Goal: Transaction & Acquisition: Purchase product/service

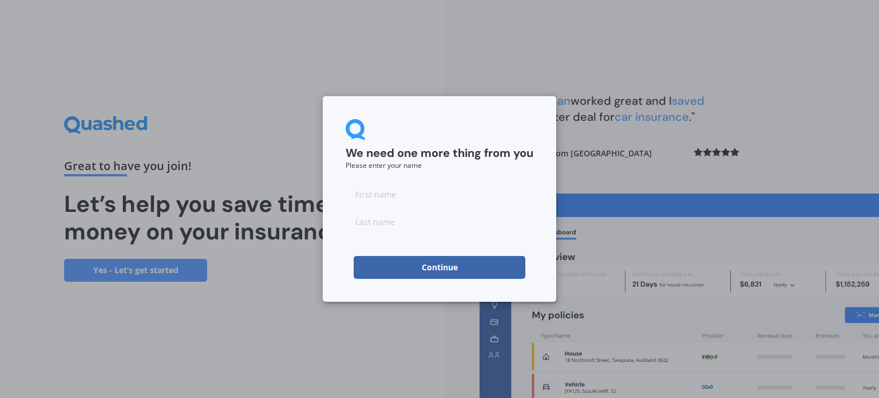
click at [377, 189] on input at bounding box center [440, 194] width 188 height 23
type input "[PERSON_NAME]"
type input "[GEOGRAPHIC_DATA]"
click at [338, 194] on div "We need one more thing from you Please enter your name [PERSON_NAME] Continue" at bounding box center [440, 198] width 234 height 205
click at [430, 264] on button "Continue" at bounding box center [440, 267] width 172 height 23
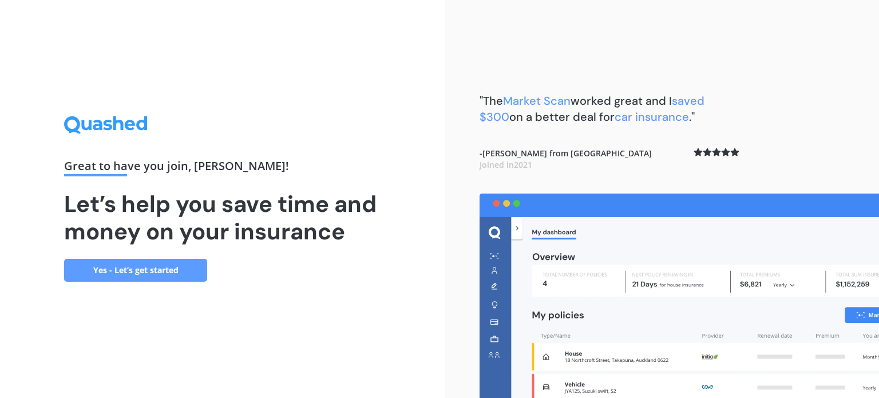
click at [135, 270] on link "Yes - Let’s get started" at bounding box center [135, 270] width 143 height 23
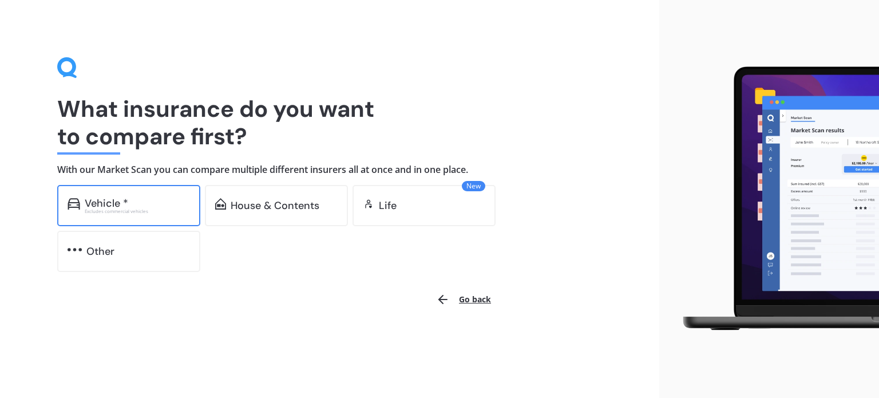
click at [143, 199] on div "Vehicle *" at bounding box center [137, 202] width 105 height 11
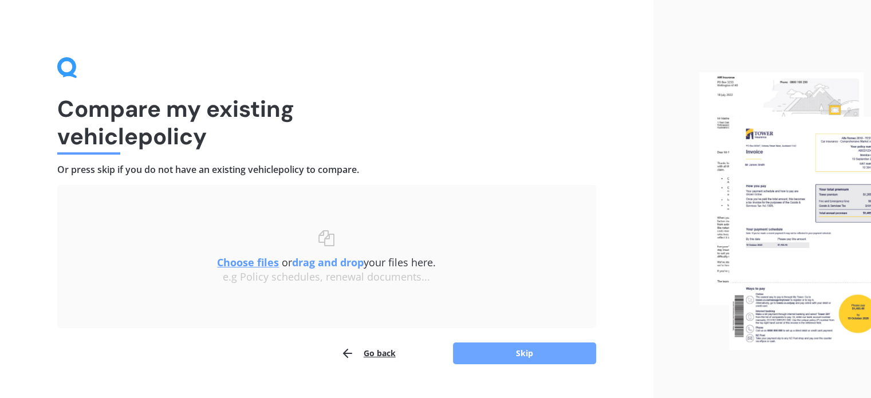
click at [518, 354] on button "Skip" at bounding box center [524, 353] width 143 height 22
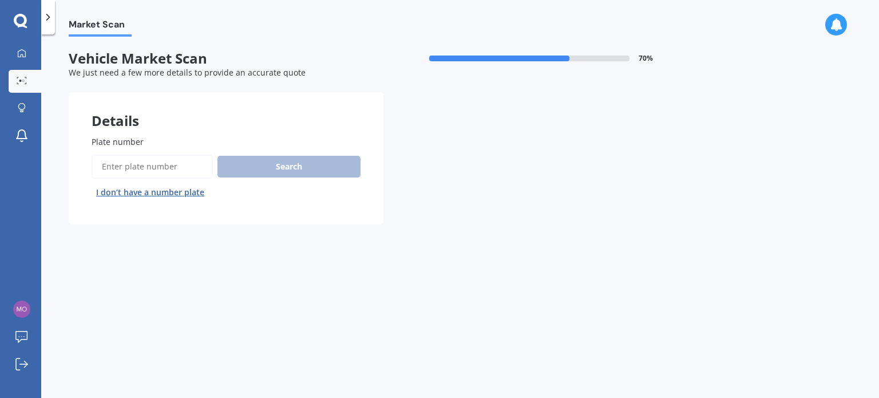
click at [179, 170] on input "Plate number" at bounding box center [152, 167] width 121 height 24
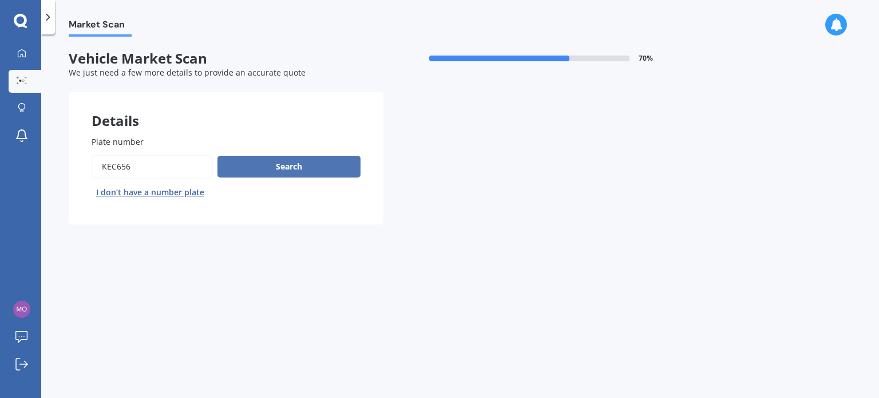
type input "kec656"
click at [272, 167] on button "Search" at bounding box center [289, 167] width 143 height 22
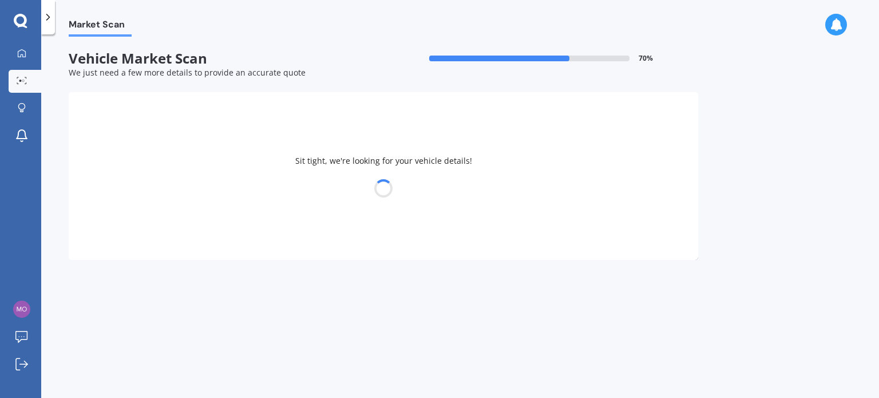
select select "HONDA"
select select "JAZZ"
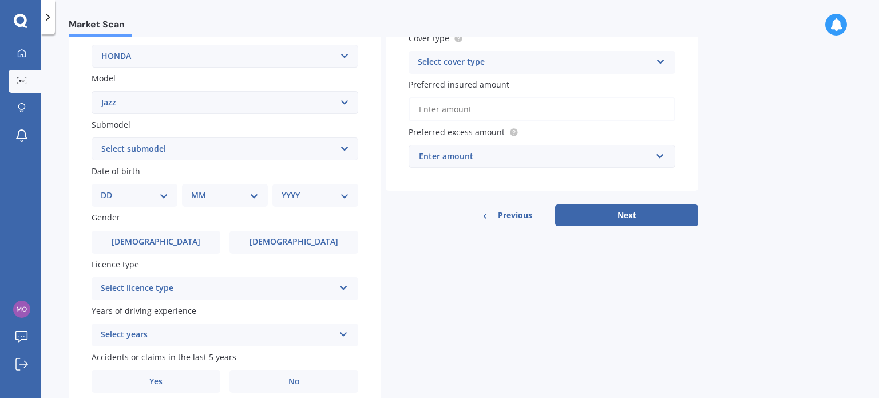
scroll to position [229, 0]
click at [250, 144] on select "Select submodel (all other) 1.3 1.5 Sports Crosstar 1.5P Hatchback RS S" at bounding box center [225, 148] width 267 height 23
select select "RS"
click at [92, 137] on select "Select submodel (all other) 1.3 1.5 Sports Crosstar 1.5P Hatchback RS S" at bounding box center [225, 148] width 267 height 23
click at [154, 193] on select "DD 01 02 03 04 05 06 07 08 09 10 11 12 13 14 15 16 17 18 19 20 21 22 23 24 25 2…" at bounding box center [135, 194] width 68 height 13
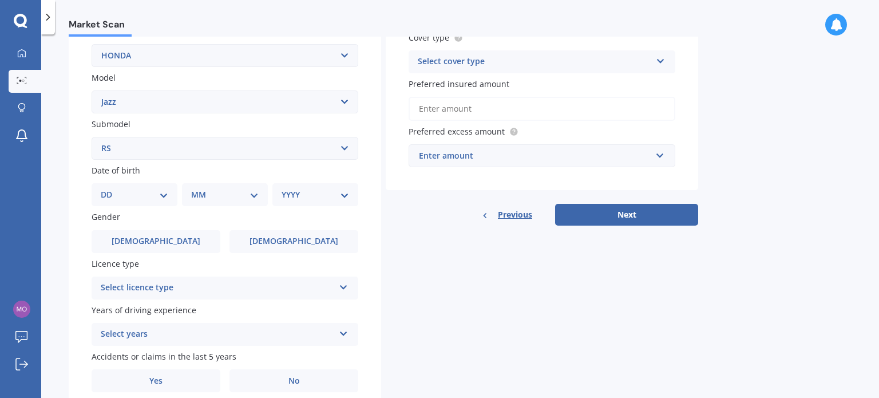
select select "12"
click at [110, 188] on select "DD 01 02 03 04 05 06 07 08 09 10 11 12 13 14 15 16 17 18 19 20 21 22 23 24 25 2…" at bounding box center [135, 194] width 68 height 13
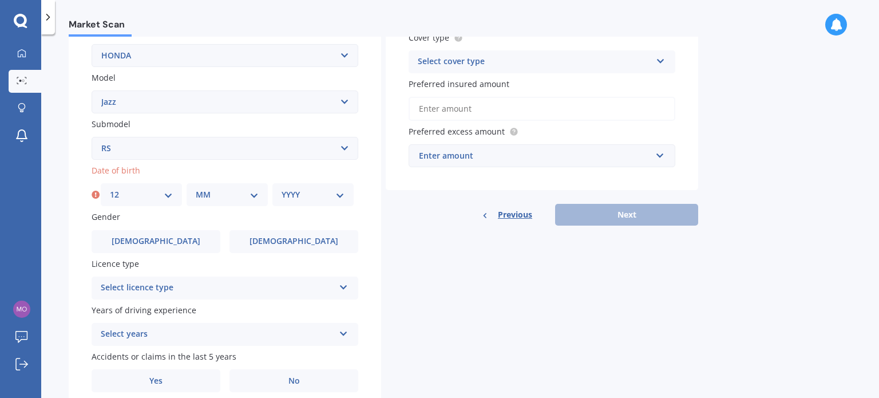
click at [218, 193] on select "MM 01 02 03 04 05 06 07 08 09 10 11 12" at bounding box center [227, 194] width 63 height 13
select select "11"
click at [196, 188] on select "MM 01 02 03 04 05 06 07 08 09 10 11 12" at bounding box center [227, 194] width 63 height 13
click at [298, 195] on select "YYYY 2025 2024 2023 2022 2021 2020 2019 2018 2017 2016 2015 2014 2013 2012 2011…" at bounding box center [313, 194] width 63 height 13
select select "1969"
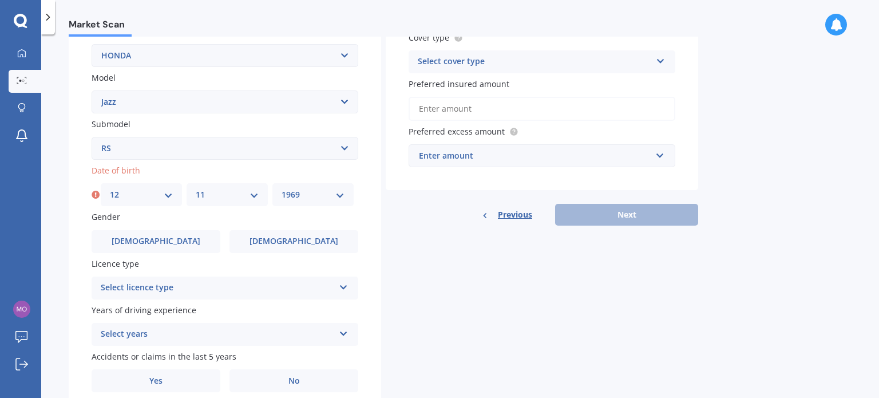
click at [282, 188] on select "YYYY 2025 2024 2023 2022 2021 2020 2019 2018 2017 2016 2015 2014 2013 2012 2011…" at bounding box center [313, 194] width 63 height 13
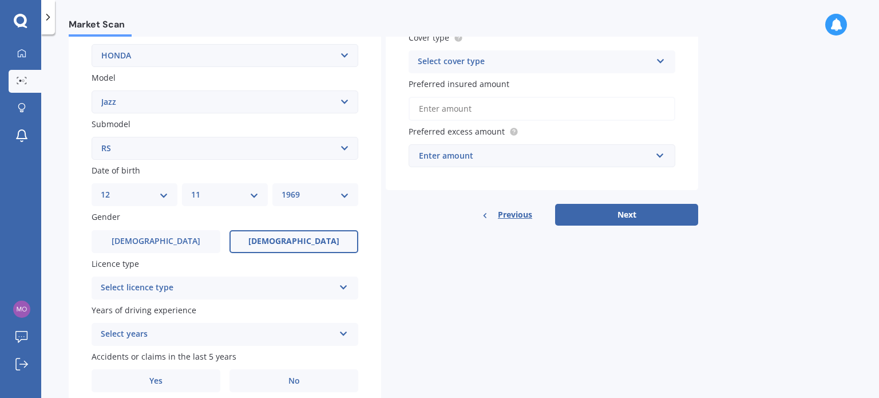
click at [258, 237] on label "Female" at bounding box center [294, 241] width 129 height 23
click at [0, 0] on input "Female" at bounding box center [0, 0] width 0 height 0
click at [337, 285] on div "Select licence type NZ Full NZ Restricted NZ Learners Australia United Kingdom …" at bounding box center [225, 287] width 267 height 23
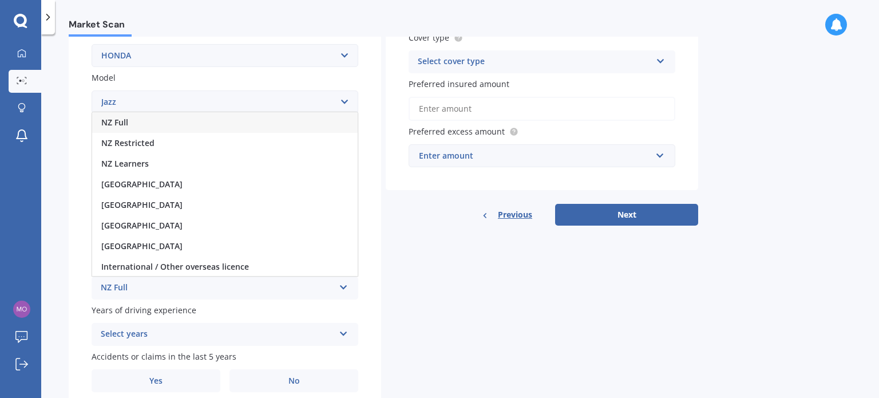
click at [152, 118] on div "NZ Full" at bounding box center [225, 122] width 266 height 21
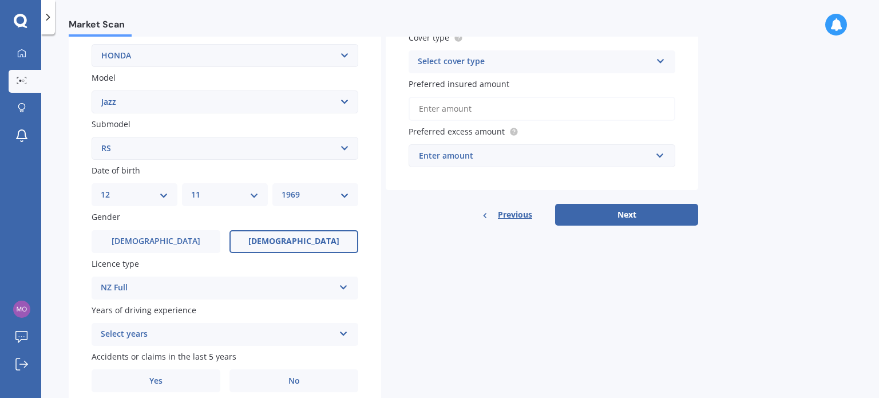
scroll to position [276, 0]
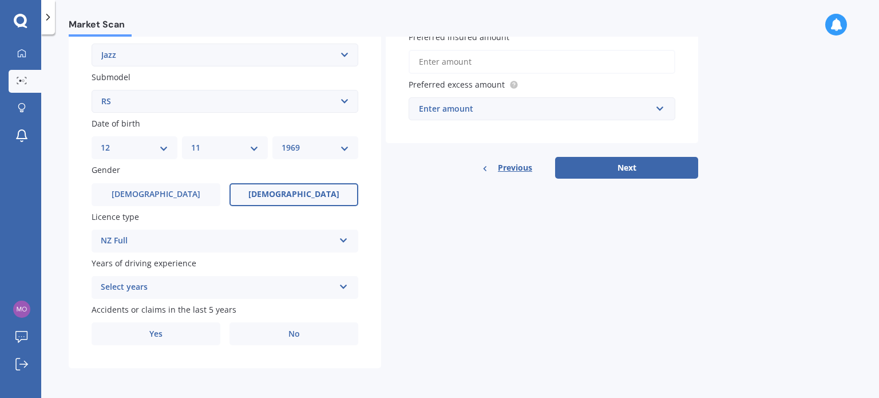
click at [332, 283] on div "Select years" at bounding box center [218, 287] width 234 height 14
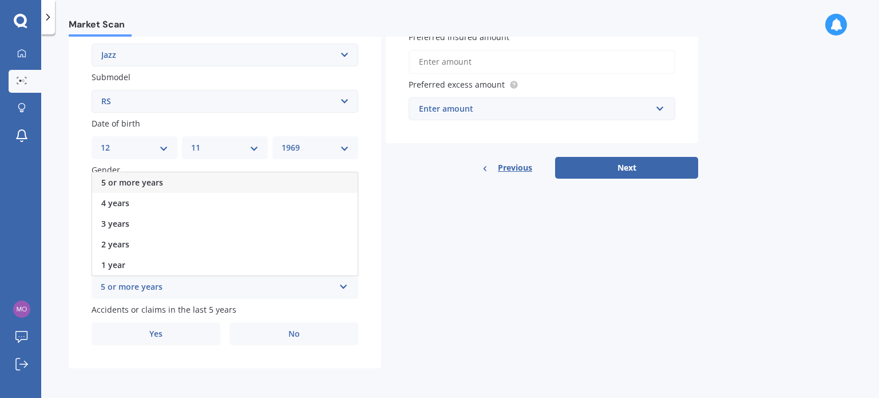
click at [317, 180] on div "5 or more years" at bounding box center [225, 182] width 266 height 21
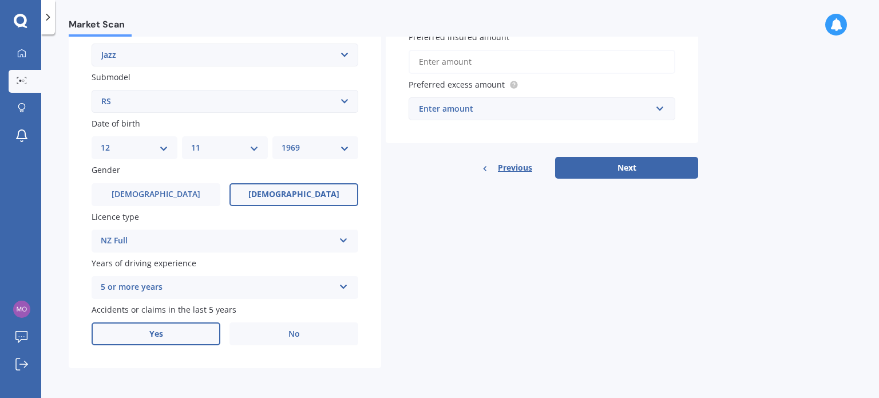
click at [186, 329] on label "Yes" at bounding box center [156, 333] width 129 height 23
click at [0, 0] on input "Yes" at bounding box center [0, 0] width 0 height 0
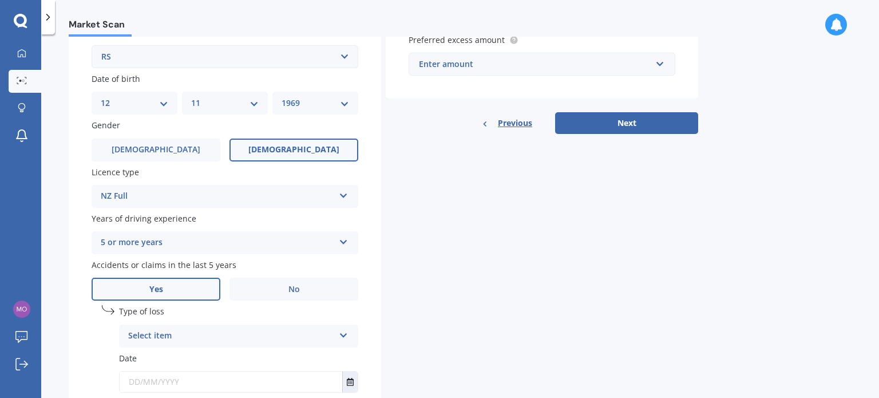
scroll to position [390, 0]
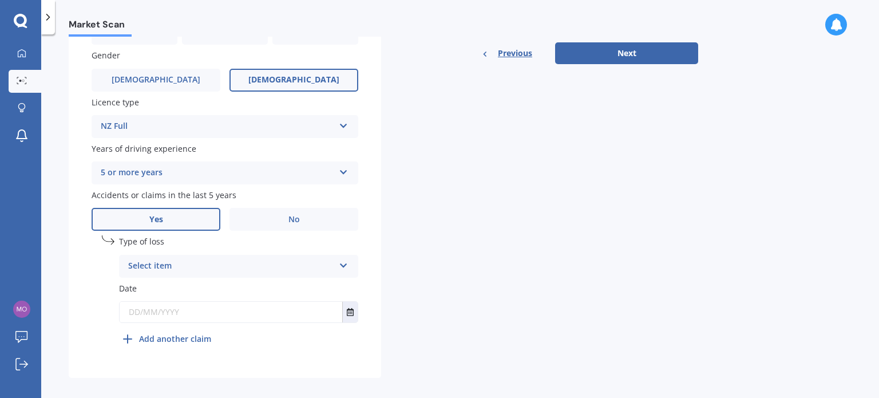
click at [192, 265] on div "Select item" at bounding box center [231, 266] width 206 height 14
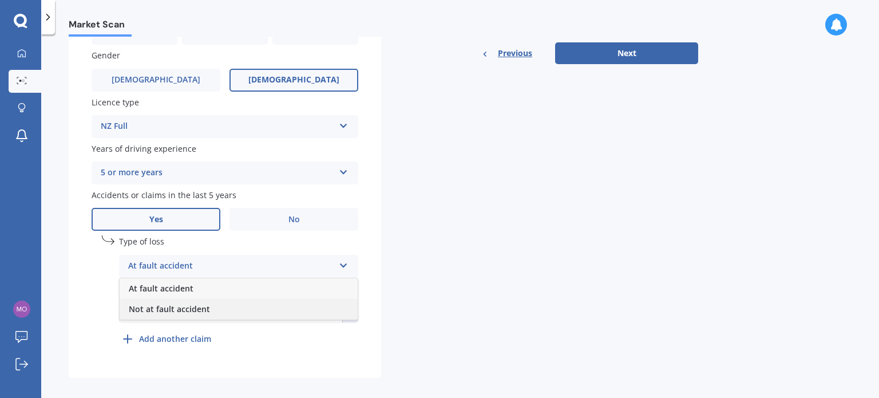
click at [195, 306] on span "Not at fault accident" at bounding box center [169, 308] width 81 height 11
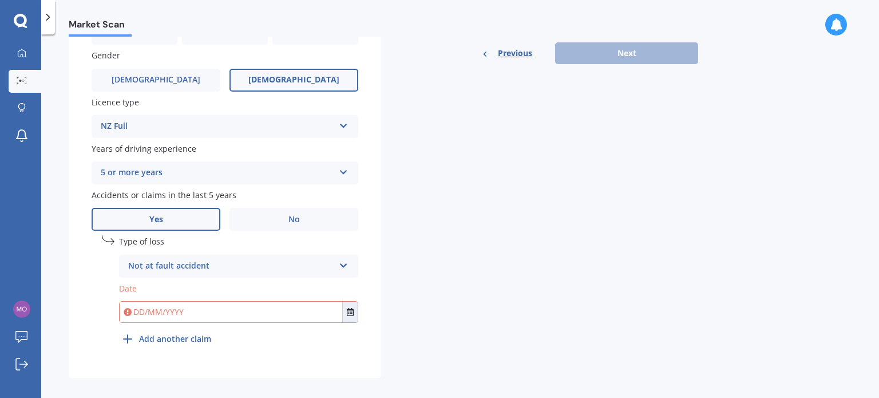
click at [190, 310] on input "text" at bounding box center [231, 312] width 223 height 21
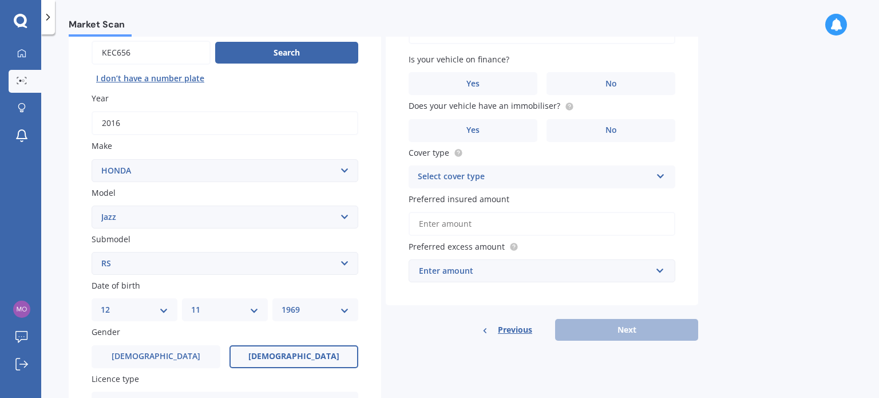
scroll to position [0, 0]
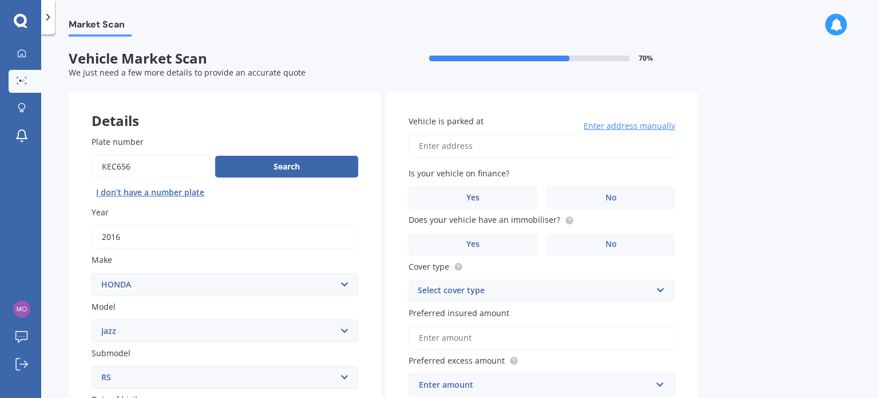
type input "05/08/2025"
click at [443, 146] on input "Vehicle is parked at" at bounding box center [542, 146] width 267 height 24
type input "52 Main RoadHavelock 7100"
click at [489, 195] on label "Yes" at bounding box center [473, 197] width 129 height 23
click at [0, 0] on input "Yes" at bounding box center [0, 0] width 0 height 0
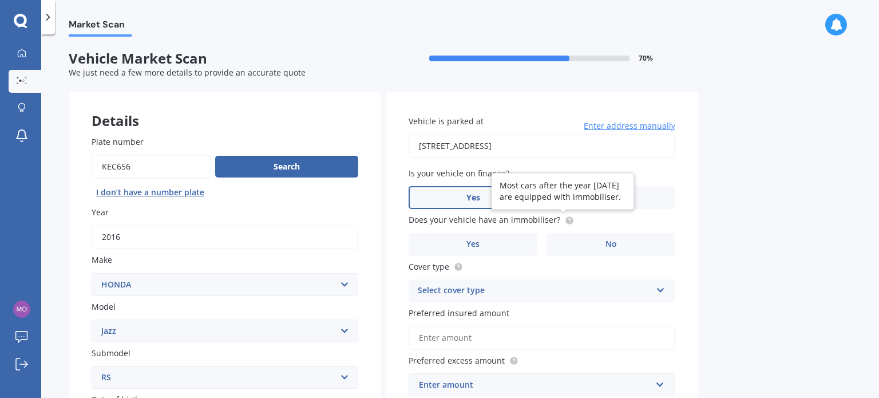
click at [566, 217] on circle at bounding box center [569, 219] width 7 height 7
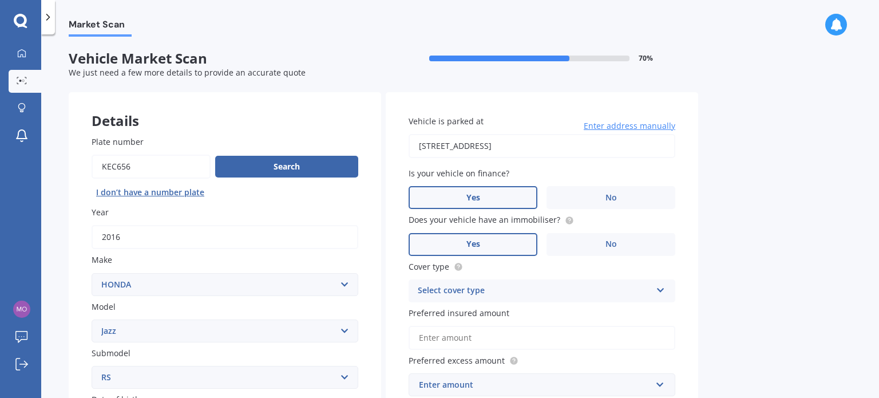
click at [517, 236] on label "Yes" at bounding box center [473, 244] width 129 height 23
click at [0, 0] on input "Yes" at bounding box center [0, 0] width 0 height 0
click at [489, 288] on div "Select cover type" at bounding box center [535, 291] width 234 height 14
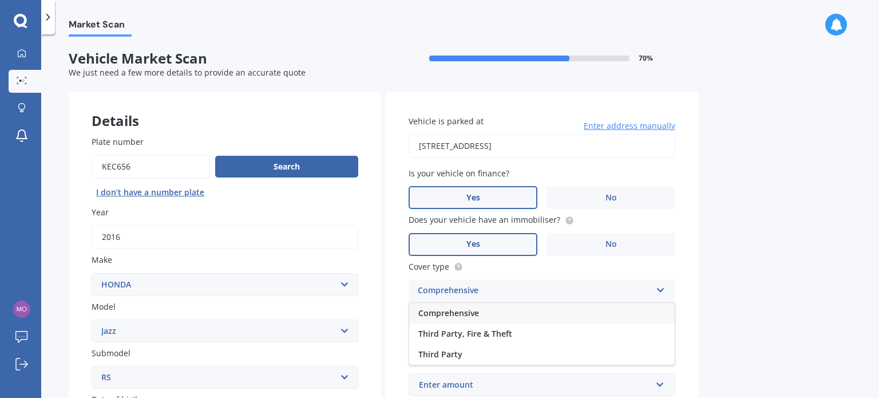
click at [481, 307] on div "Comprehensive" at bounding box center [542, 313] width 266 height 21
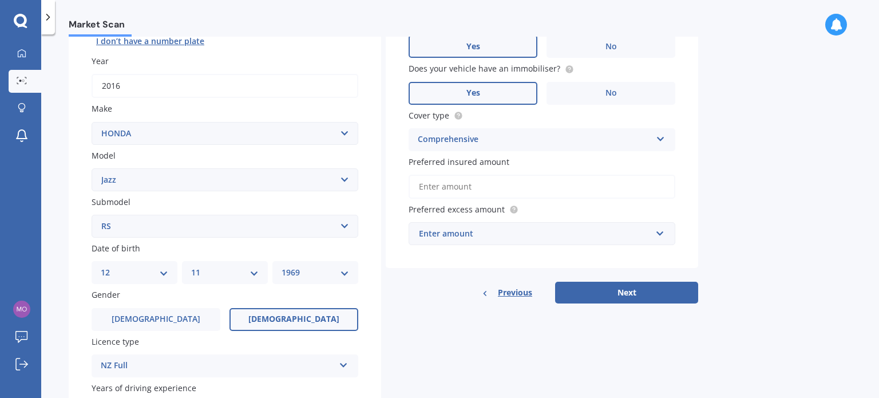
scroll to position [172, 0]
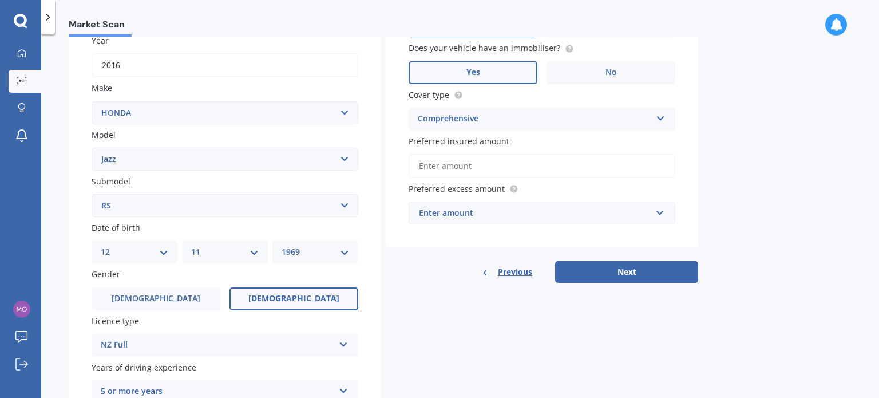
click at [598, 168] on input "Preferred insured amount" at bounding box center [542, 166] width 267 height 24
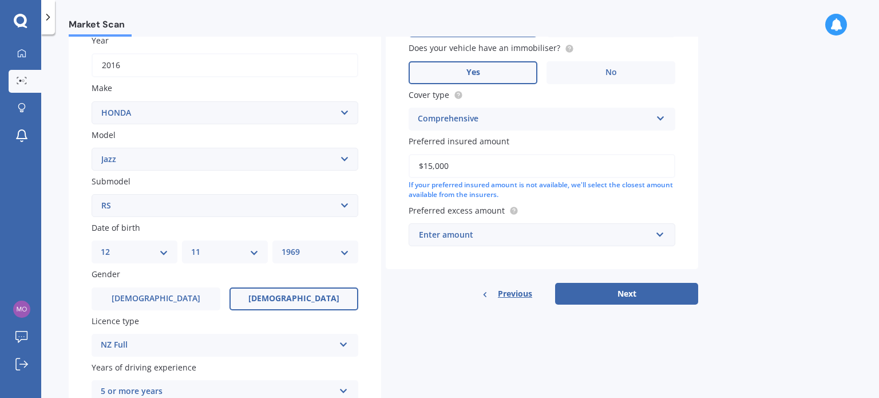
type input "$15,000"
click at [501, 233] on div "Enter amount" at bounding box center [535, 234] width 232 height 13
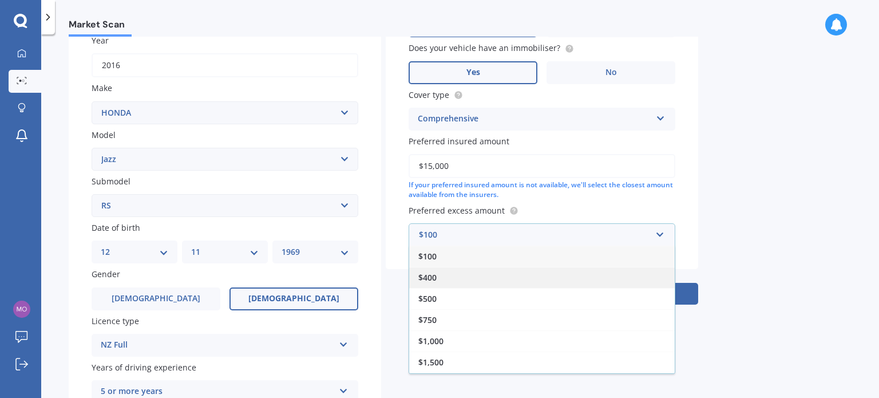
click at [427, 278] on span "$400" at bounding box center [427, 277] width 18 height 11
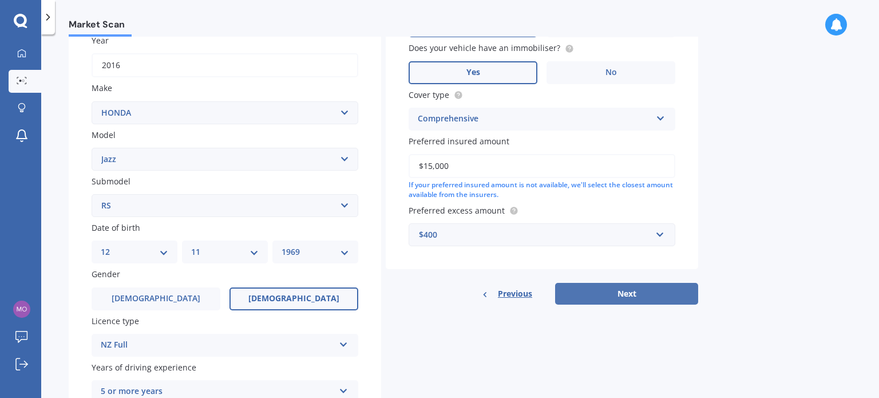
click at [612, 290] on button "Next" at bounding box center [626, 294] width 143 height 22
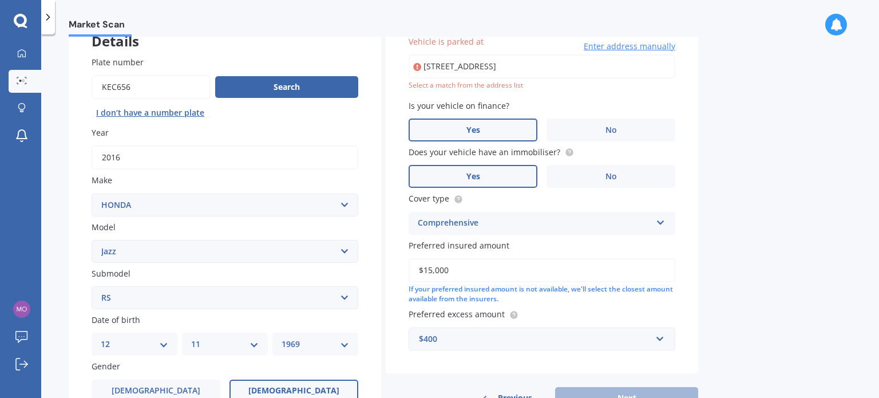
scroll to position [78, 0]
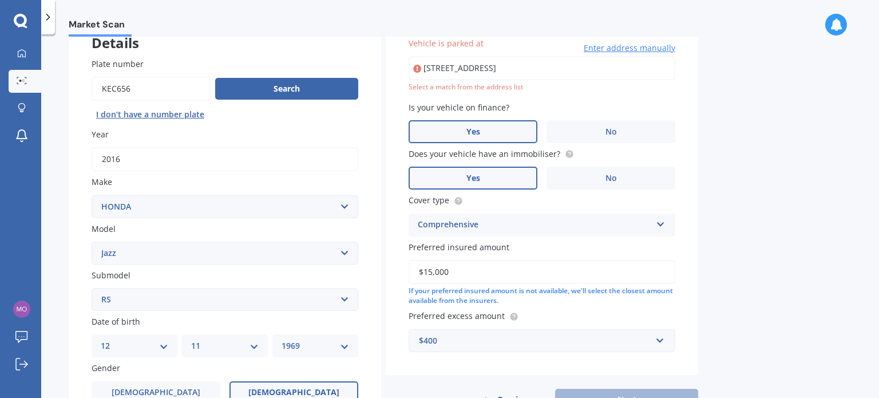
click at [475, 66] on input "52 Main RoadHavelock 7100" at bounding box center [542, 68] width 267 height 24
type input "52 Main Road, Havelock 7100"
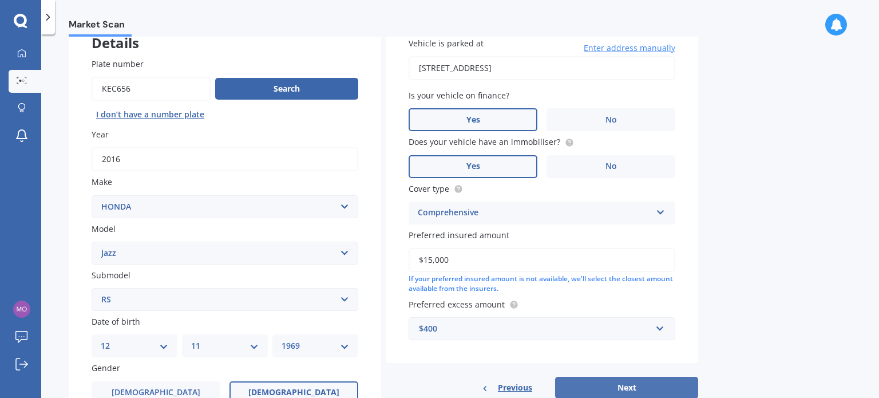
click at [607, 382] on button "Next" at bounding box center [626, 388] width 143 height 22
select select "12"
select select "11"
select select "1969"
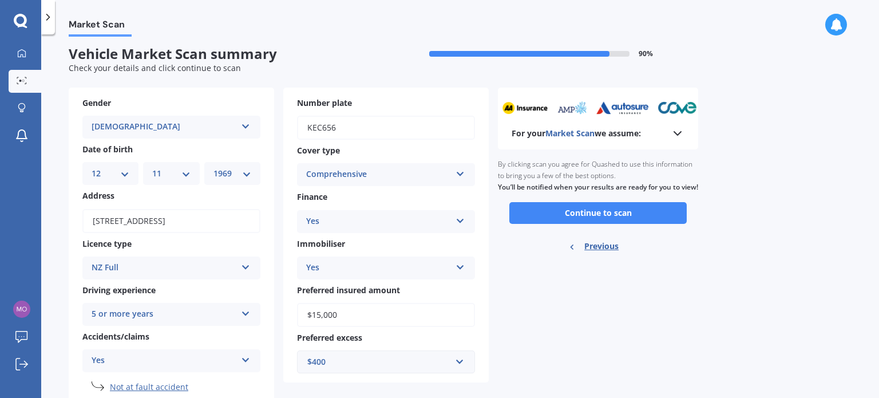
scroll to position [0, 0]
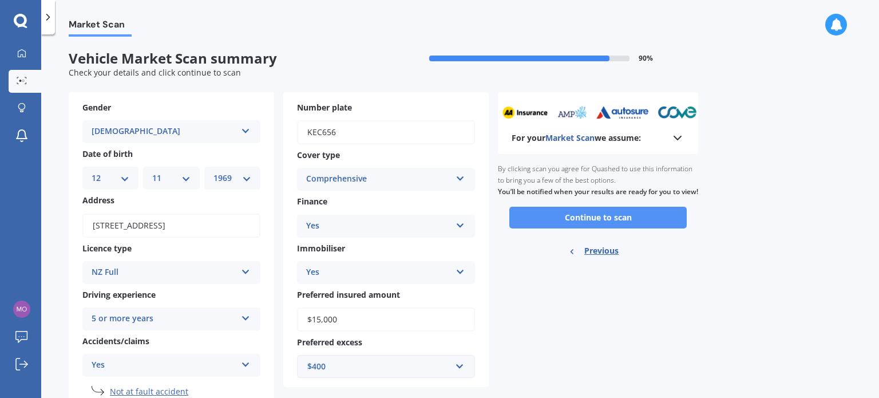
click at [598, 223] on button "Continue to scan" at bounding box center [597, 218] width 177 height 22
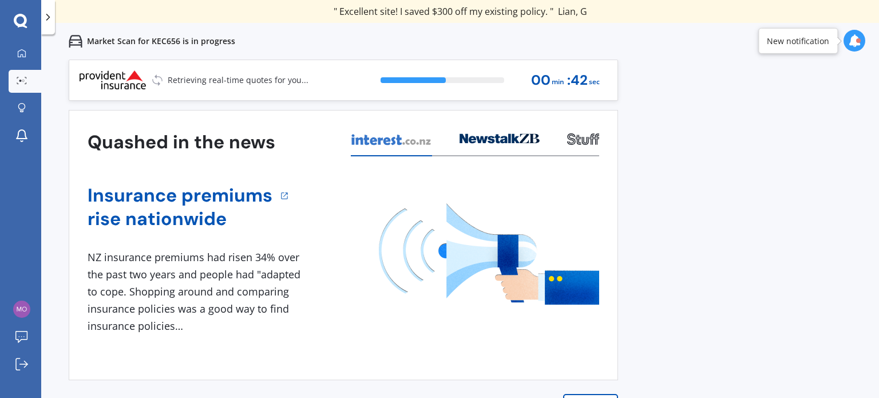
click at [853, 42] on icon at bounding box center [854, 40] width 13 height 13
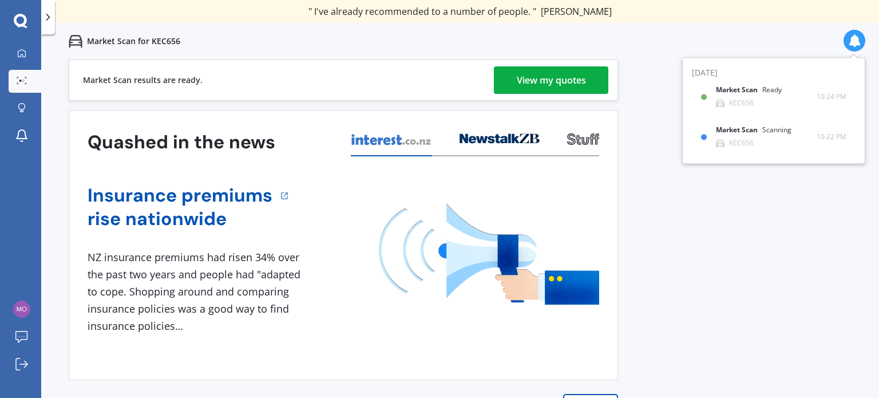
click at [552, 80] on div "View my quotes" at bounding box center [551, 79] width 69 height 27
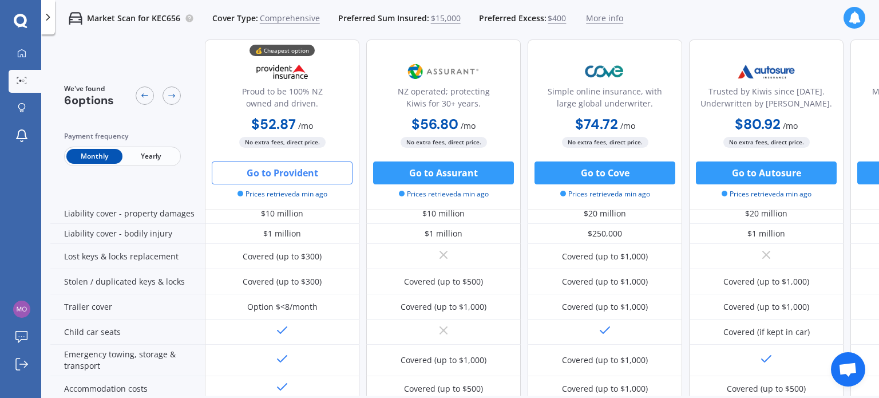
scroll to position [114, 0]
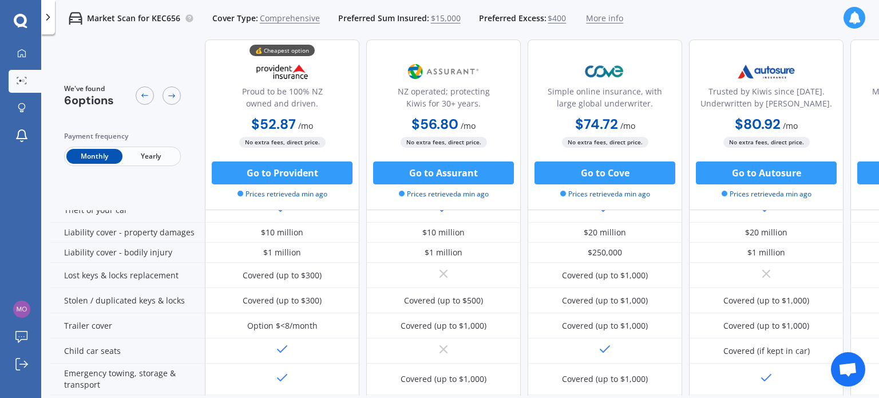
click at [165, 19] on p "Market Scan for KEC656" at bounding box center [133, 18] width 93 height 11
copy p "KEC656"
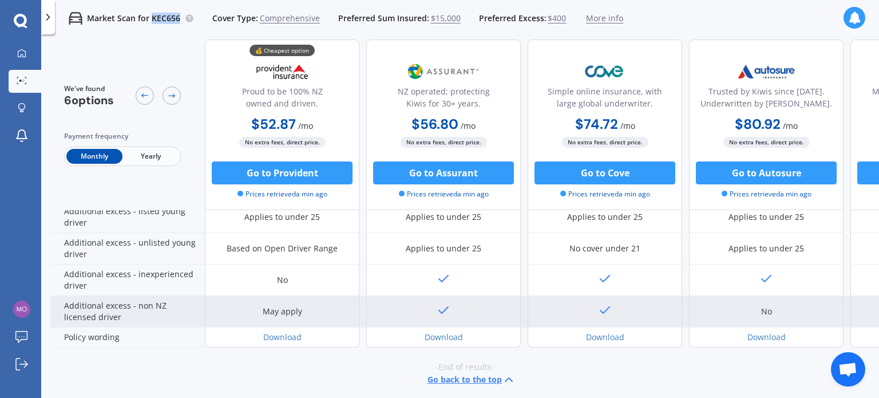
scroll to position [594, 0]
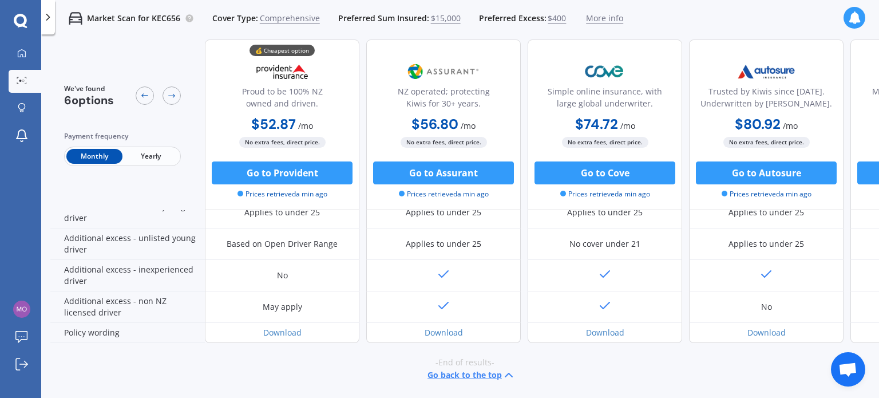
click at [151, 156] on span "Yearly" at bounding box center [150, 156] width 56 height 15
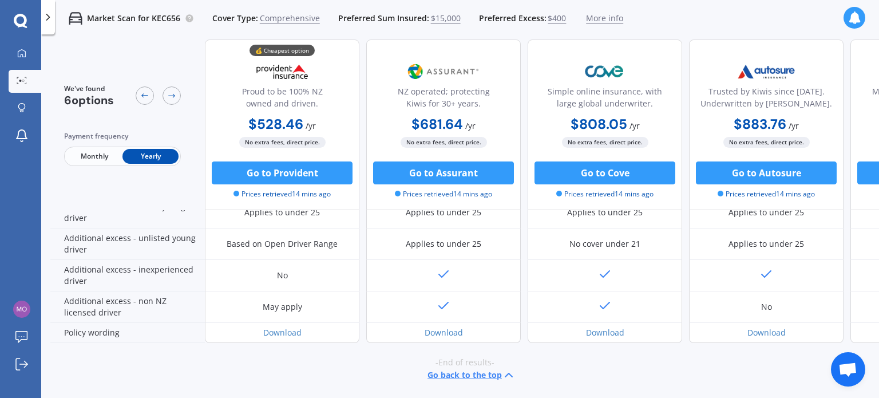
drag, startPoint x: 274, startPoint y: 170, endPoint x: 203, endPoint y: 202, distance: 77.9
click at [203, 202] on div "We've found 6 options Payment frequency Monthly Yearly" at bounding box center [127, 124] width 155 height 171
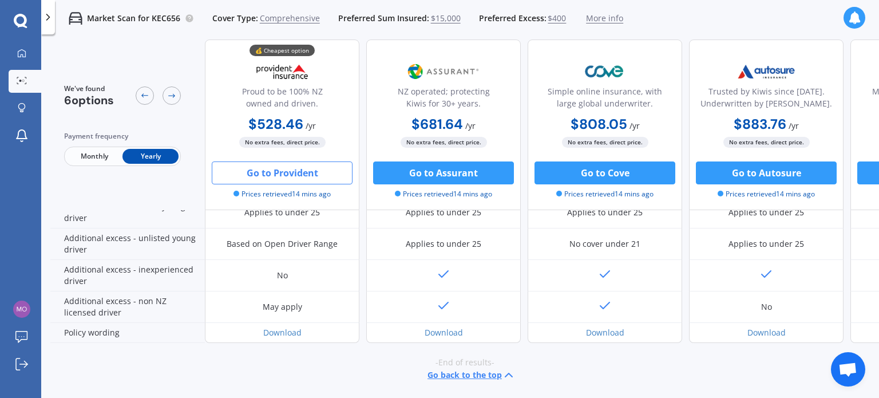
click at [252, 173] on button "Go to Provident" at bounding box center [282, 172] width 141 height 23
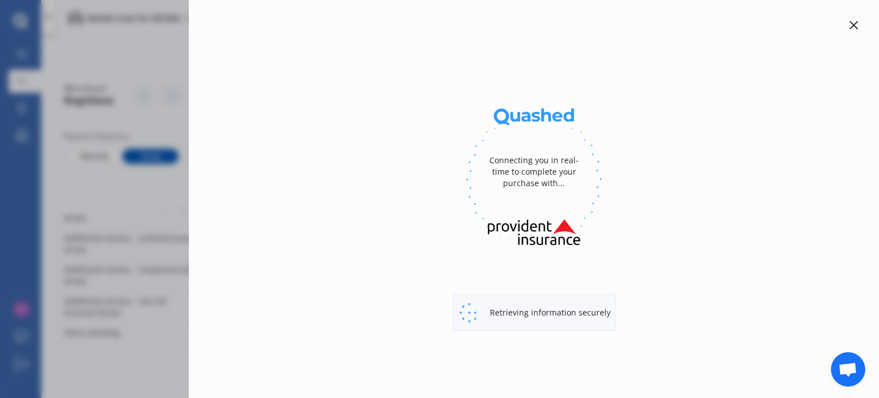
select select "full"
select select "52 Main Road, Havelock 7100"
select select "HONDA"
select select "JAZZ"
select select "NO"
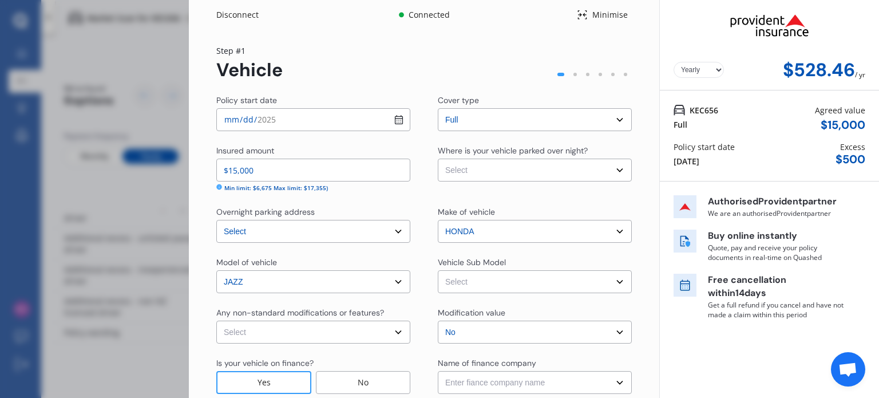
scroll to position [0, 0]
click at [63, 96] on div "Disconnect Connected Minimise Yearly Monthly $528.46 / yr Step # 1 Vehicle Poli…" at bounding box center [439, 199] width 879 height 398
click at [242, 13] on div "Disconnect" at bounding box center [243, 15] width 55 height 11
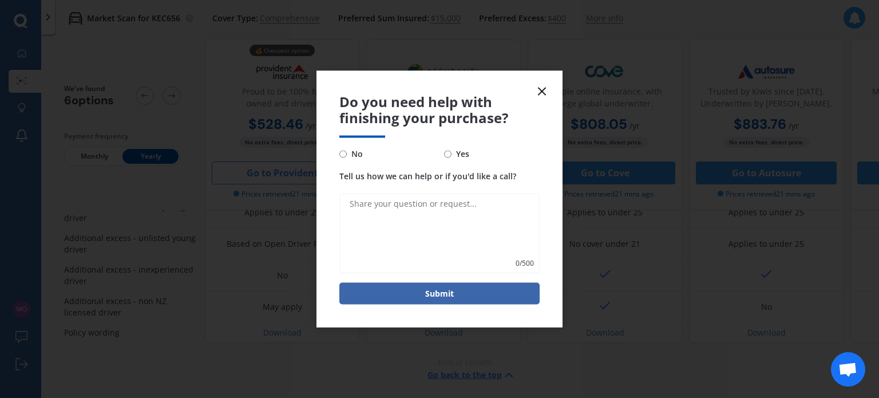
click at [543, 86] on icon at bounding box center [542, 91] width 14 height 14
